Goal: Check status: Check status

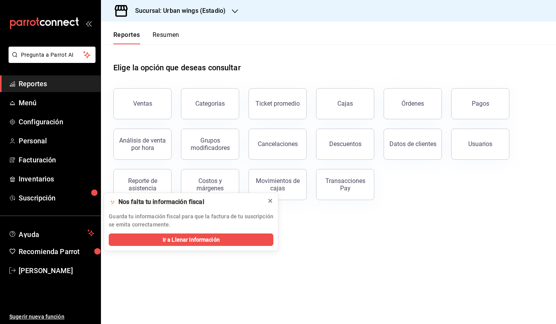
click at [272, 201] on icon at bounding box center [270, 201] width 6 height 6
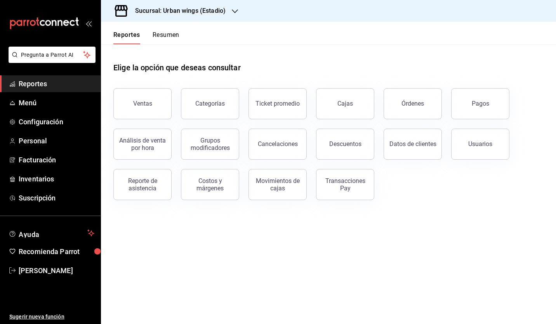
click at [203, 13] on h3 "Sucursal: Urban wings (Estadio)" at bounding box center [177, 10] width 97 height 9
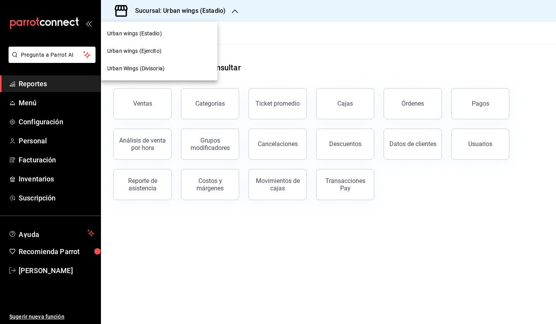
click at [280, 36] on div at bounding box center [278, 162] width 556 height 324
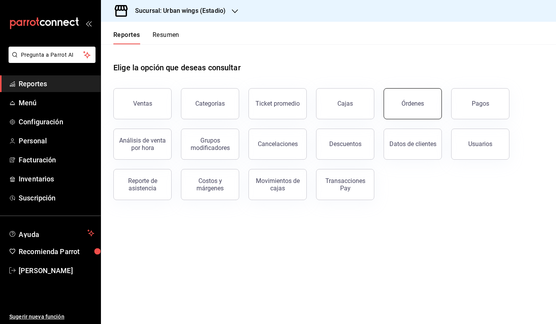
click at [411, 114] on button "Órdenes" at bounding box center [412, 103] width 58 height 31
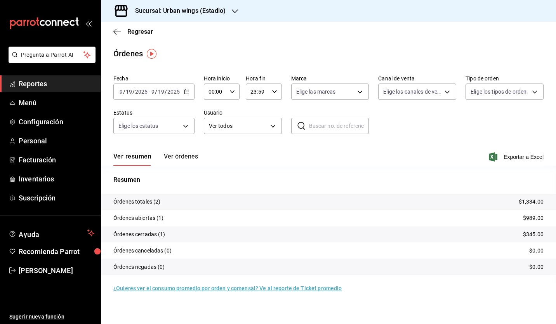
click at [186, 92] on icon "button" at bounding box center [186, 91] width 5 height 5
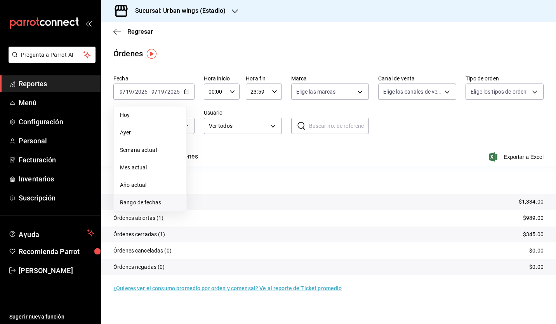
click at [170, 201] on span "Rango de fechas" at bounding box center [150, 202] width 60 height 8
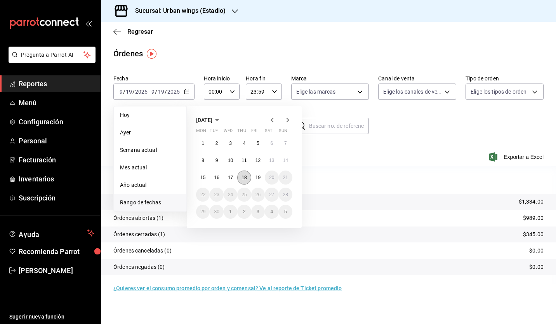
click at [244, 179] on abbr "18" at bounding box center [243, 177] width 5 height 5
